Goal: Find specific page/section: Find specific page/section

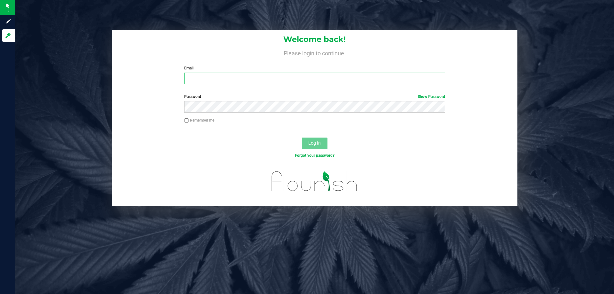
click at [210, 83] on input "Email" at bounding box center [314, 79] width 261 height 12
type input "[EMAIL_ADDRESS][DOMAIN_NAME]"
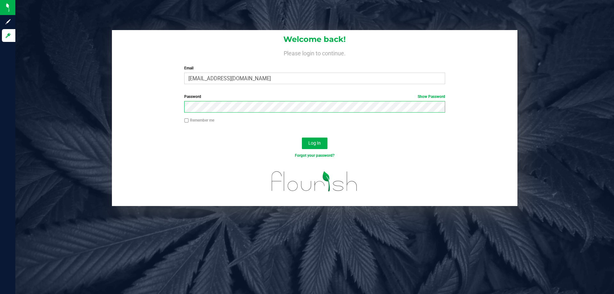
click at [302, 138] on button "Log In" at bounding box center [315, 144] width 26 height 12
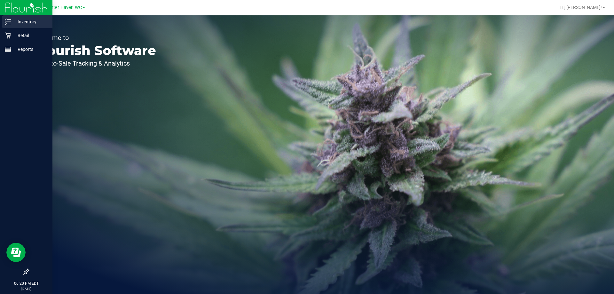
click at [24, 23] on p "Inventory" at bounding box center [30, 22] width 38 height 8
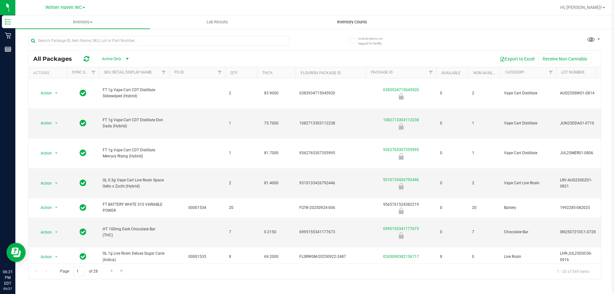
click at [355, 21] on span "Inventory Counts" at bounding box center [352, 22] width 47 height 6
